Goal: Check status: Check status

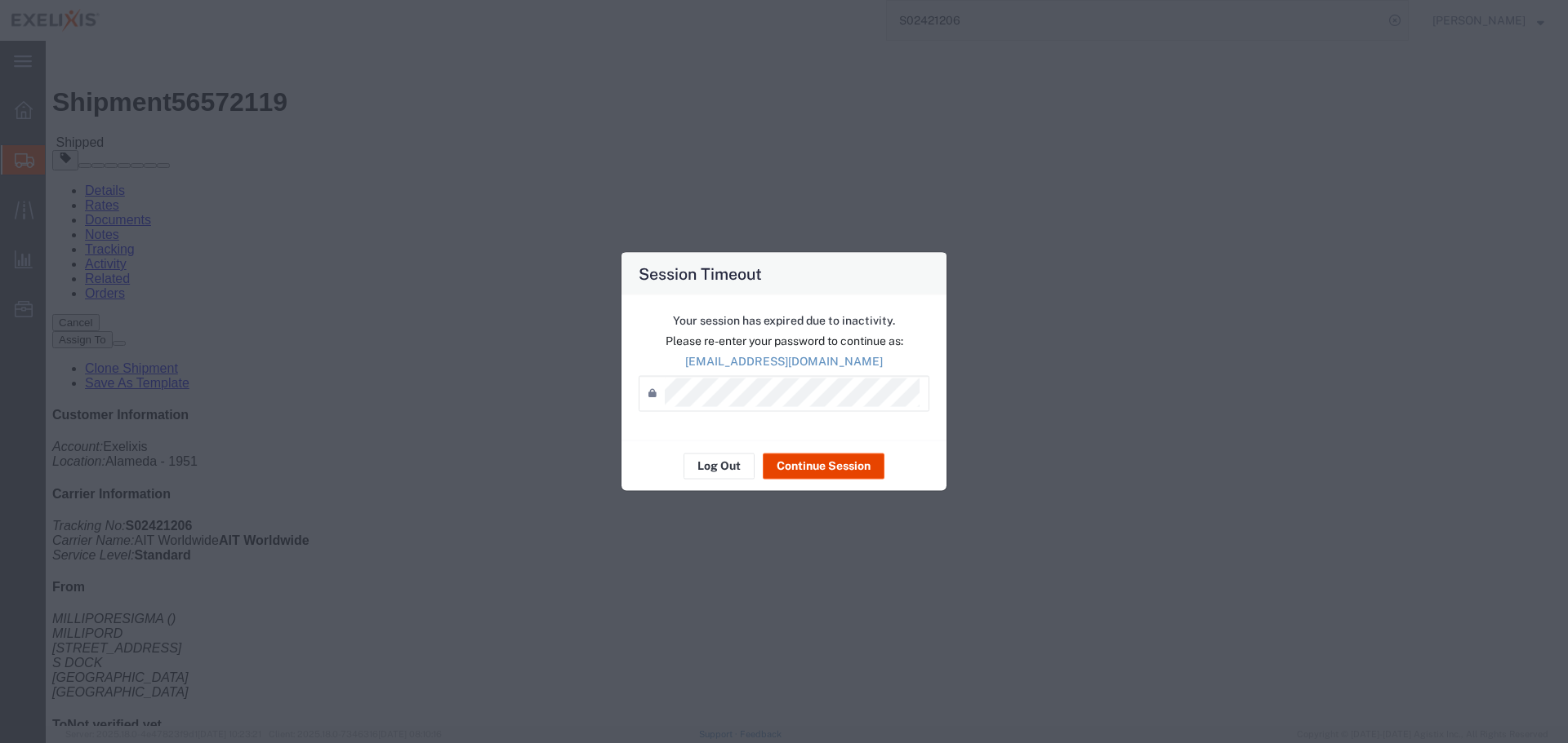
click at [788, 470] on button "Continue Session" at bounding box center [823, 466] width 121 height 26
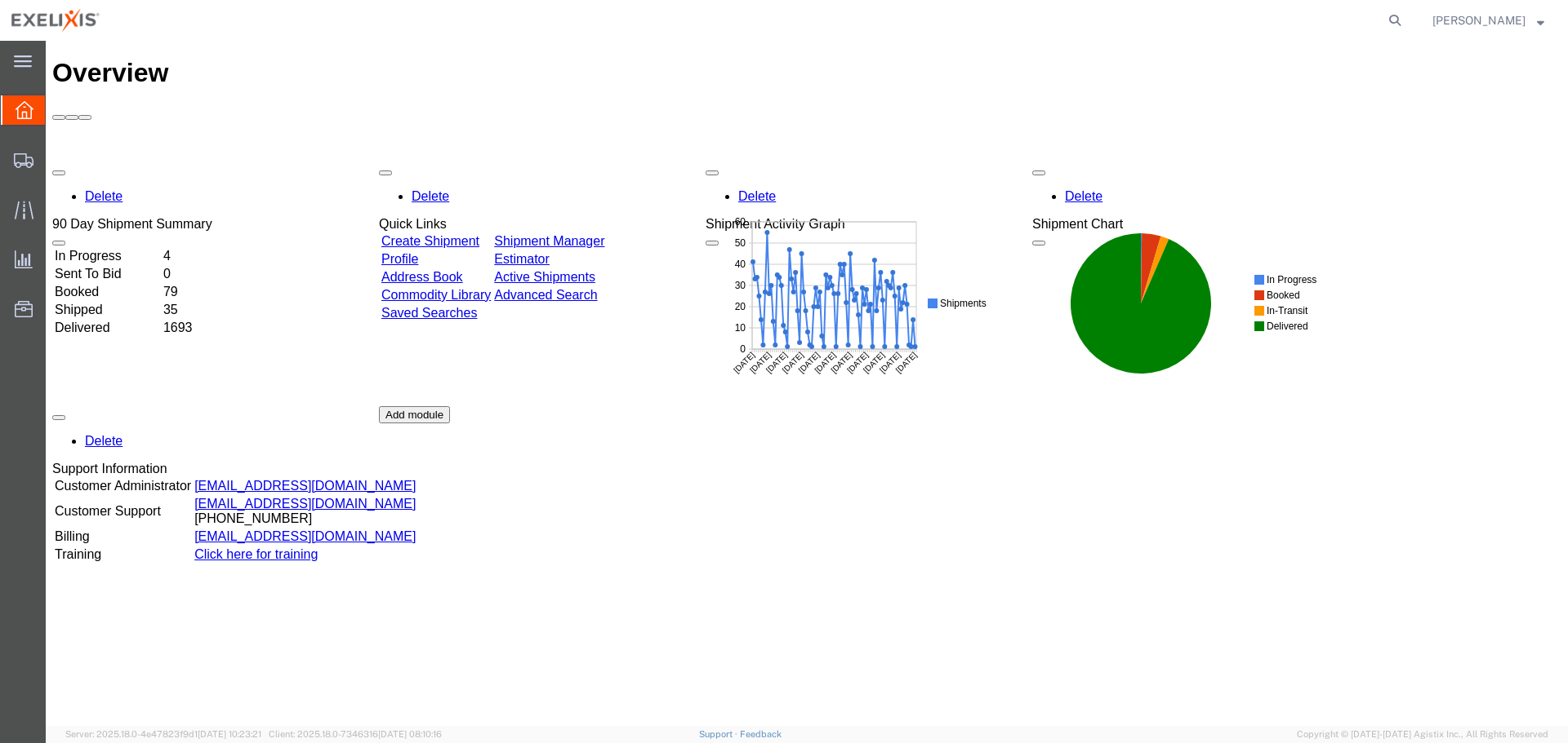
drag, startPoint x: 1410, startPoint y: 15, endPoint x: 1304, endPoint y: 37, distance: 108.3
click at [1406, 15] on icon at bounding box center [1395, 21] width 23 height 23
click at [1232, 31] on input "search" at bounding box center [1135, 21] width 496 height 39
paste input "S02421165"
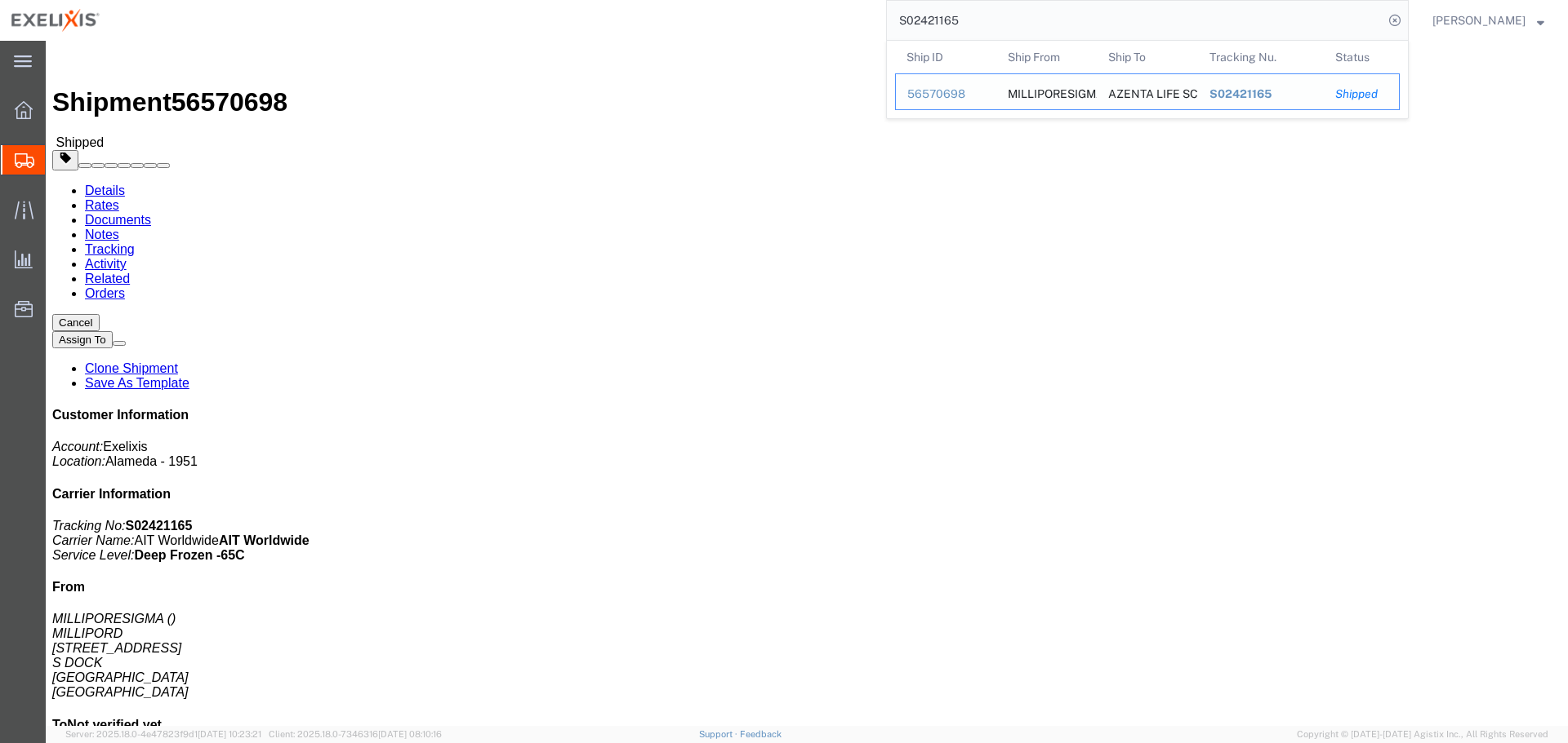
click at [947, 95] on div "56570698" at bounding box center [945, 94] width 78 height 17
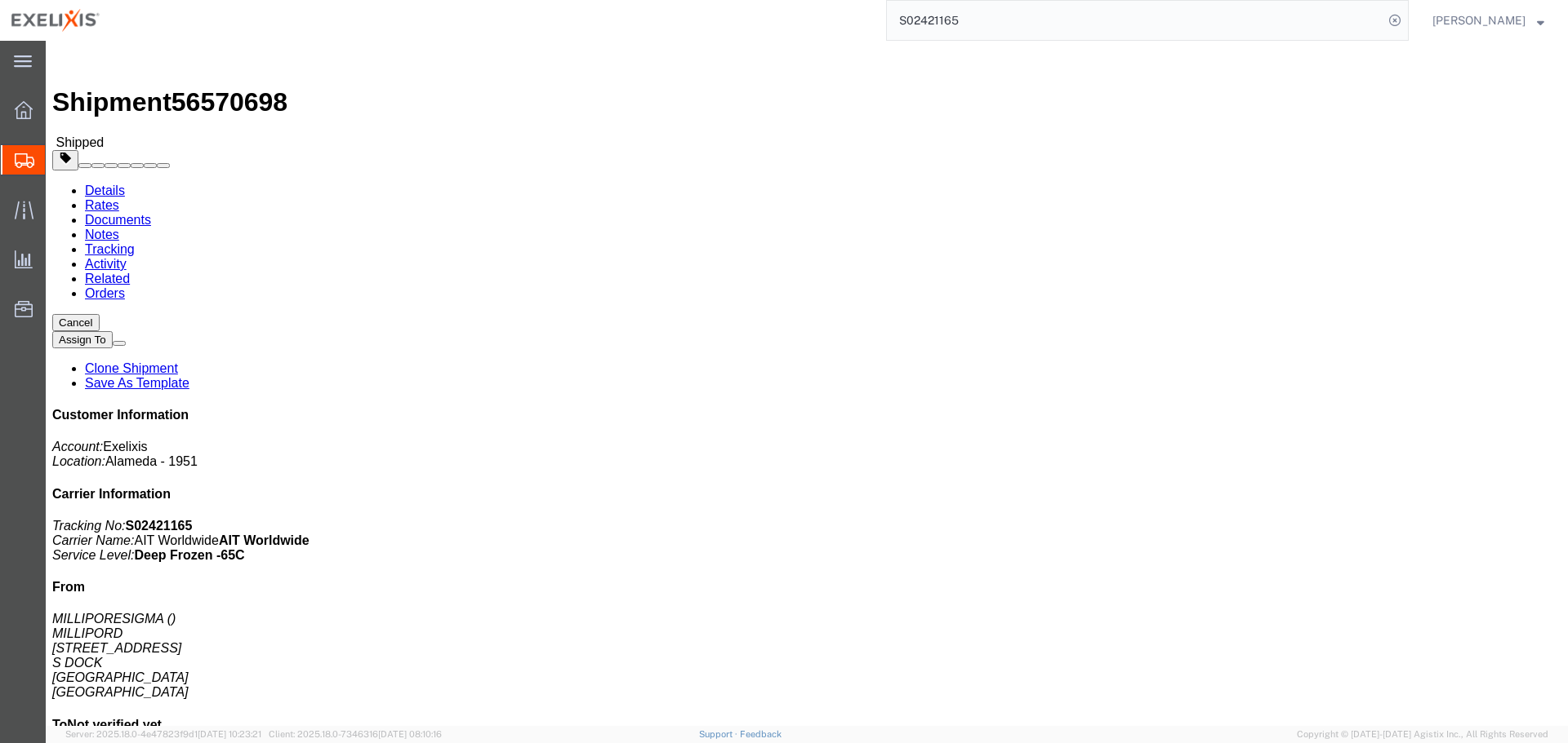
click at [1108, 23] on input "S02421165" at bounding box center [1135, 21] width 496 height 39
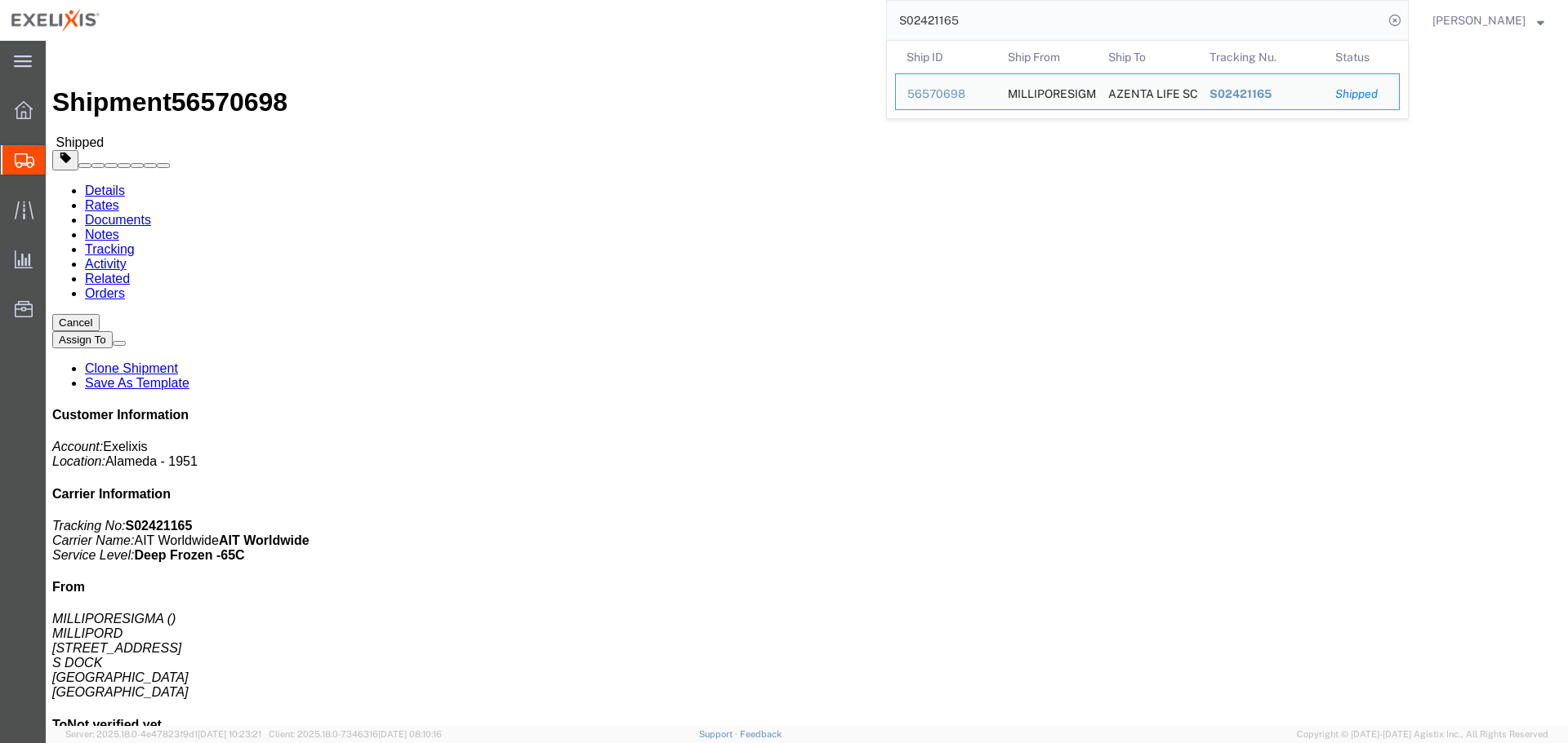
click at [1108, 23] on input "S02421165" at bounding box center [1135, 21] width 496 height 39
paste input "206"
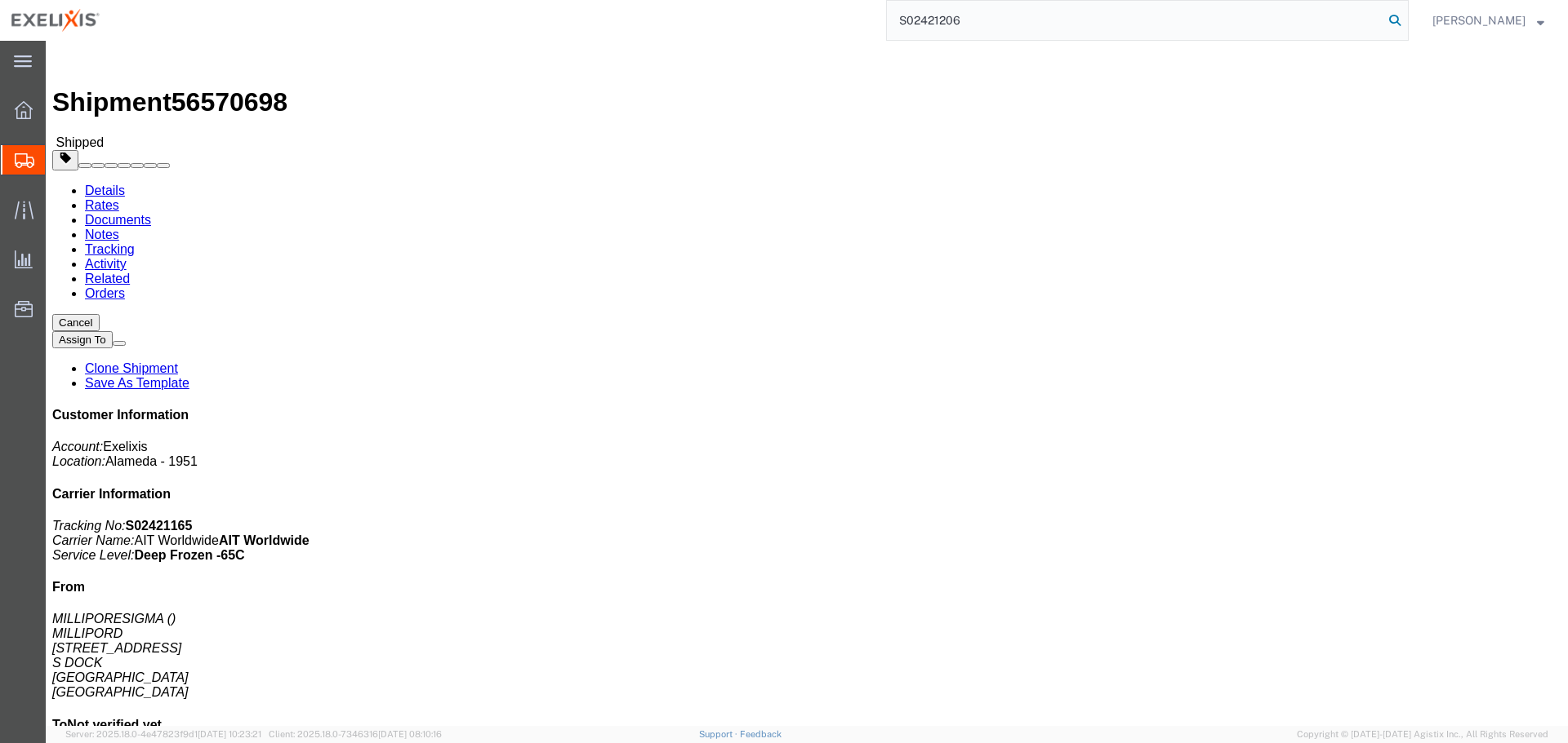
type input "S02421206"
click at [1404, 21] on icon at bounding box center [1395, 21] width 23 height 23
